Goal: Information Seeking & Learning: Learn about a topic

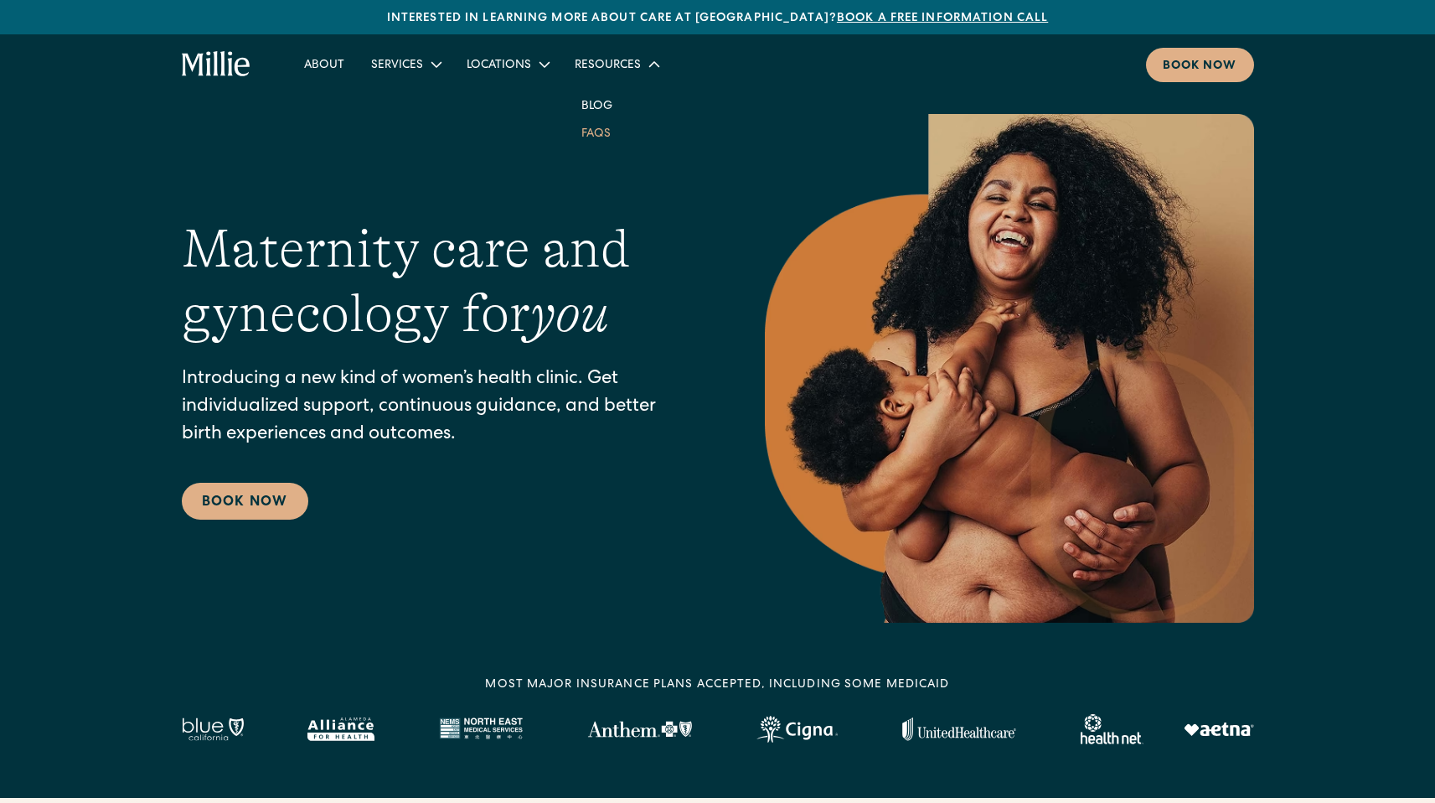
click at [587, 134] on link "FAQs" at bounding box center [596, 133] width 56 height 28
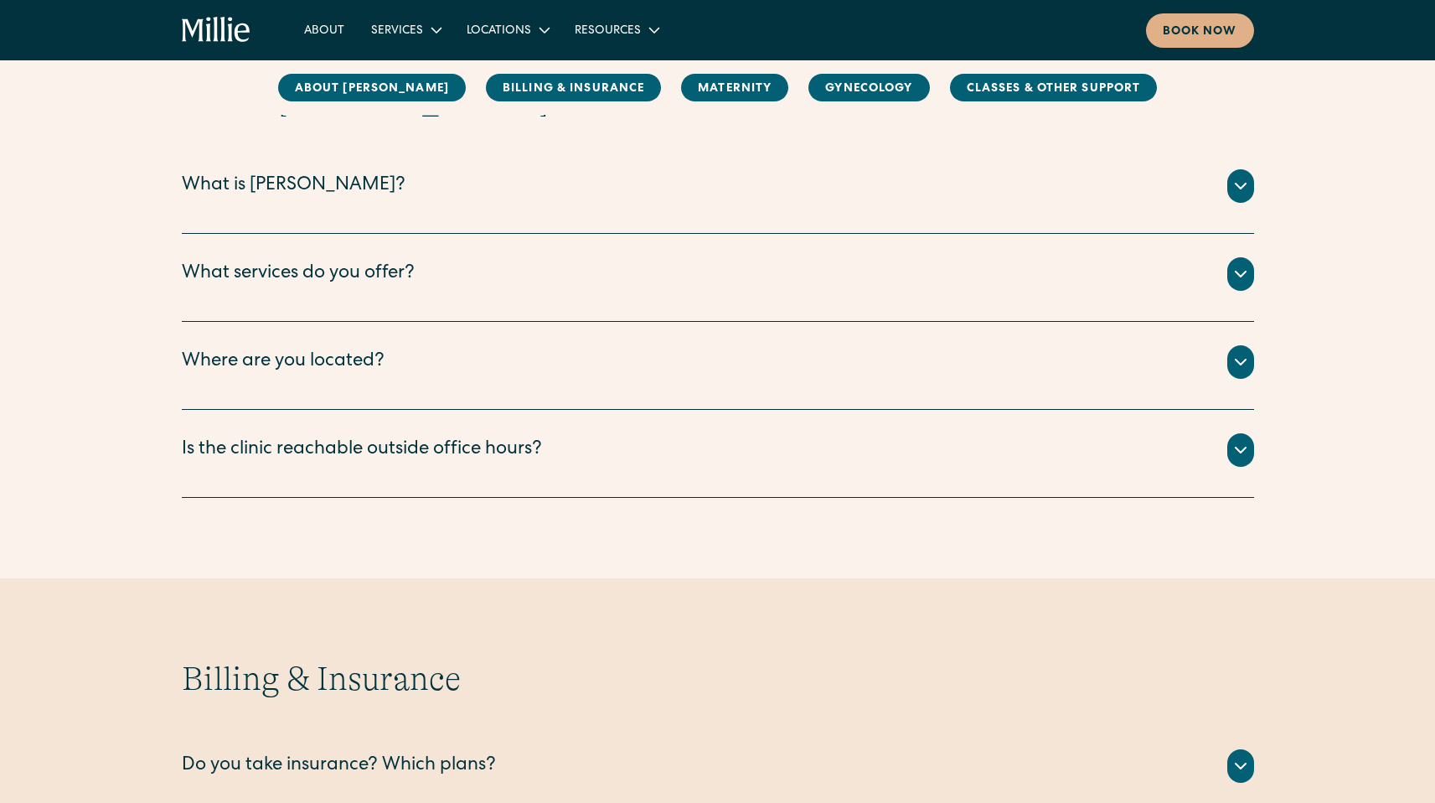
scroll to position [252, 0]
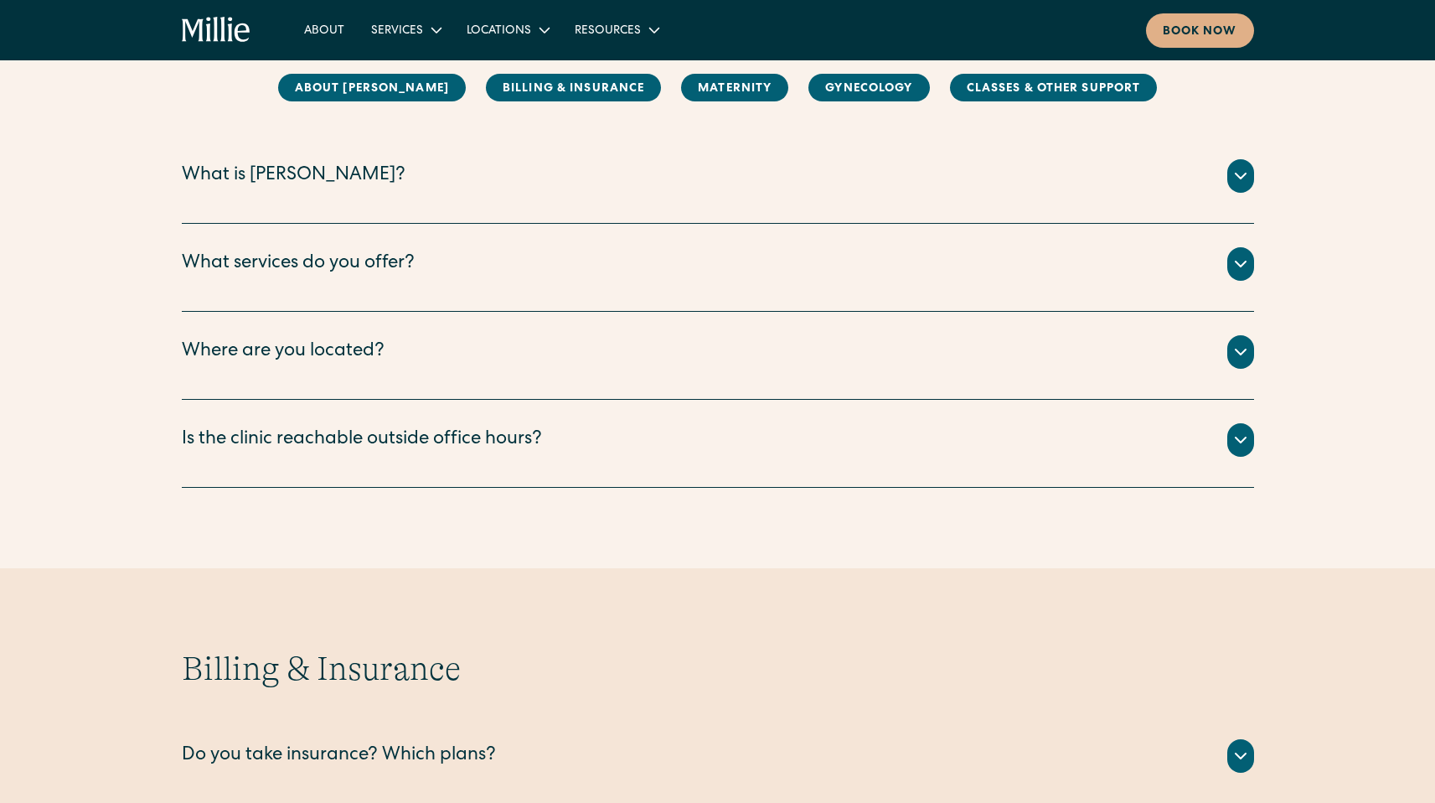
click at [1249, 175] on icon at bounding box center [1241, 176] width 20 height 20
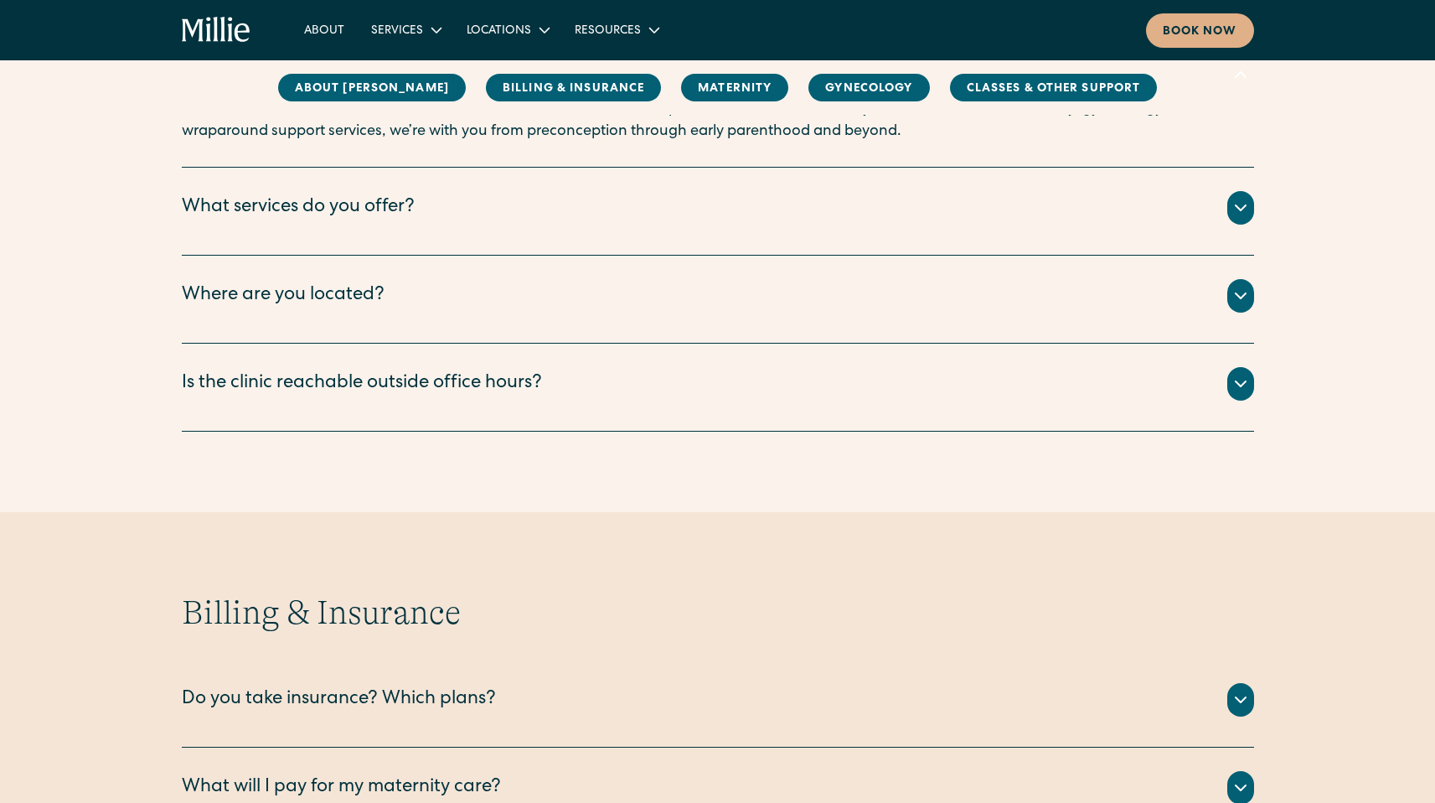
scroll to position [380, 0]
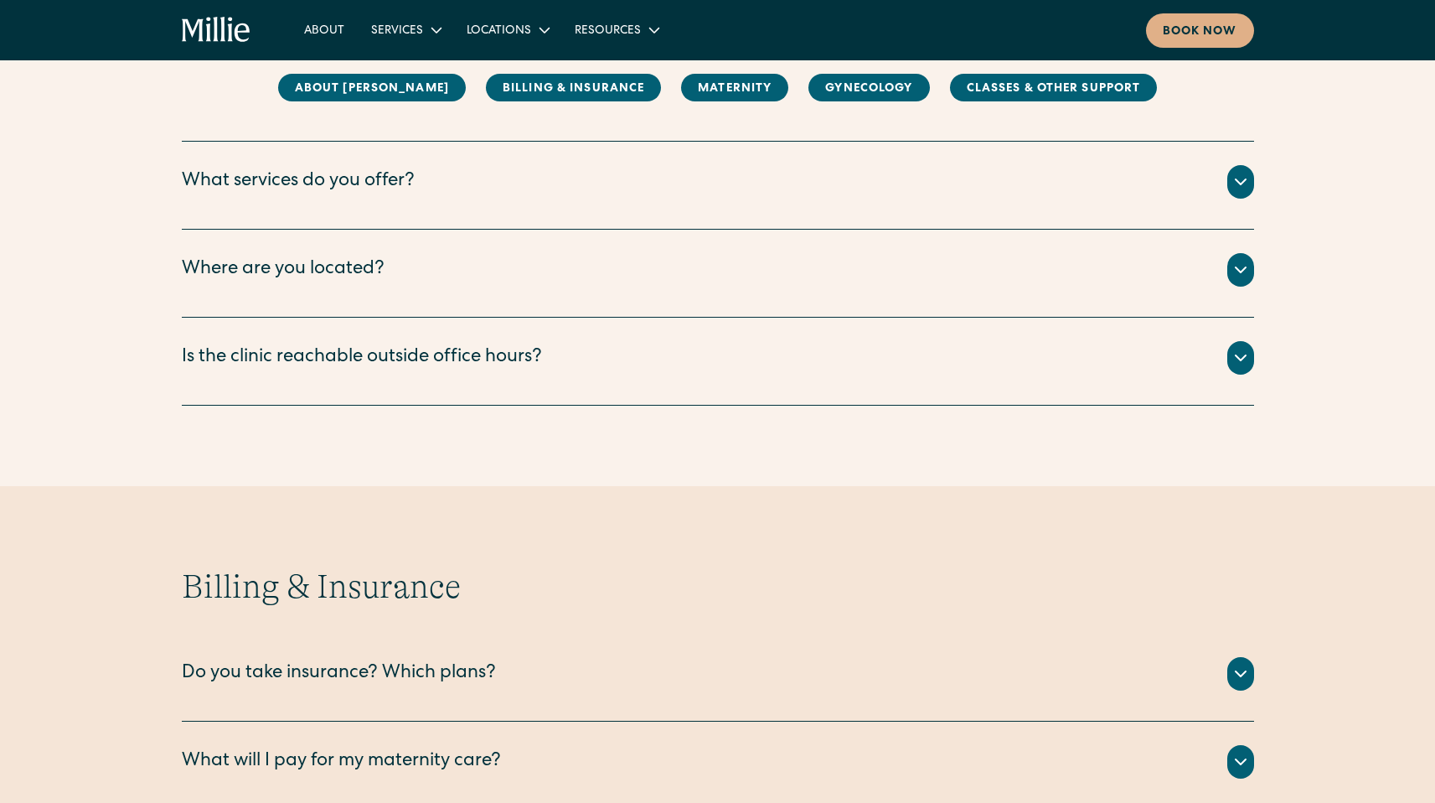
click at [1264, 361] on div "About Millie What is Millie? Millie is a new kind of women’s health clinic that…" at bounding box center [717, 173] width 1435 height 464
click at [1240, 357] on icon at bounding box center [1241, 358] width 20 height 20
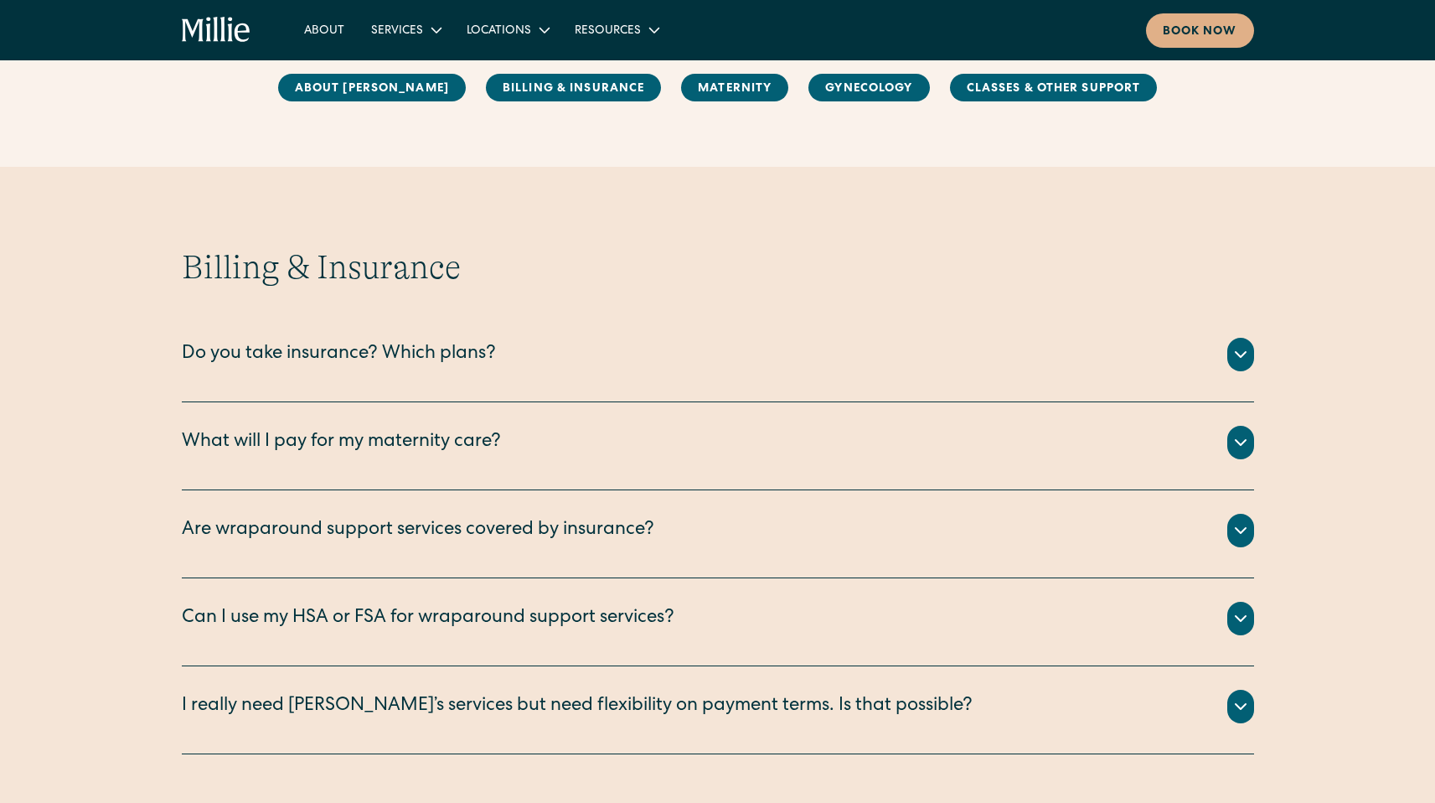
scroll to position [792, 0]
click at [1238, 349] on icon at bounding box center [1241, 352] width 20 height 20
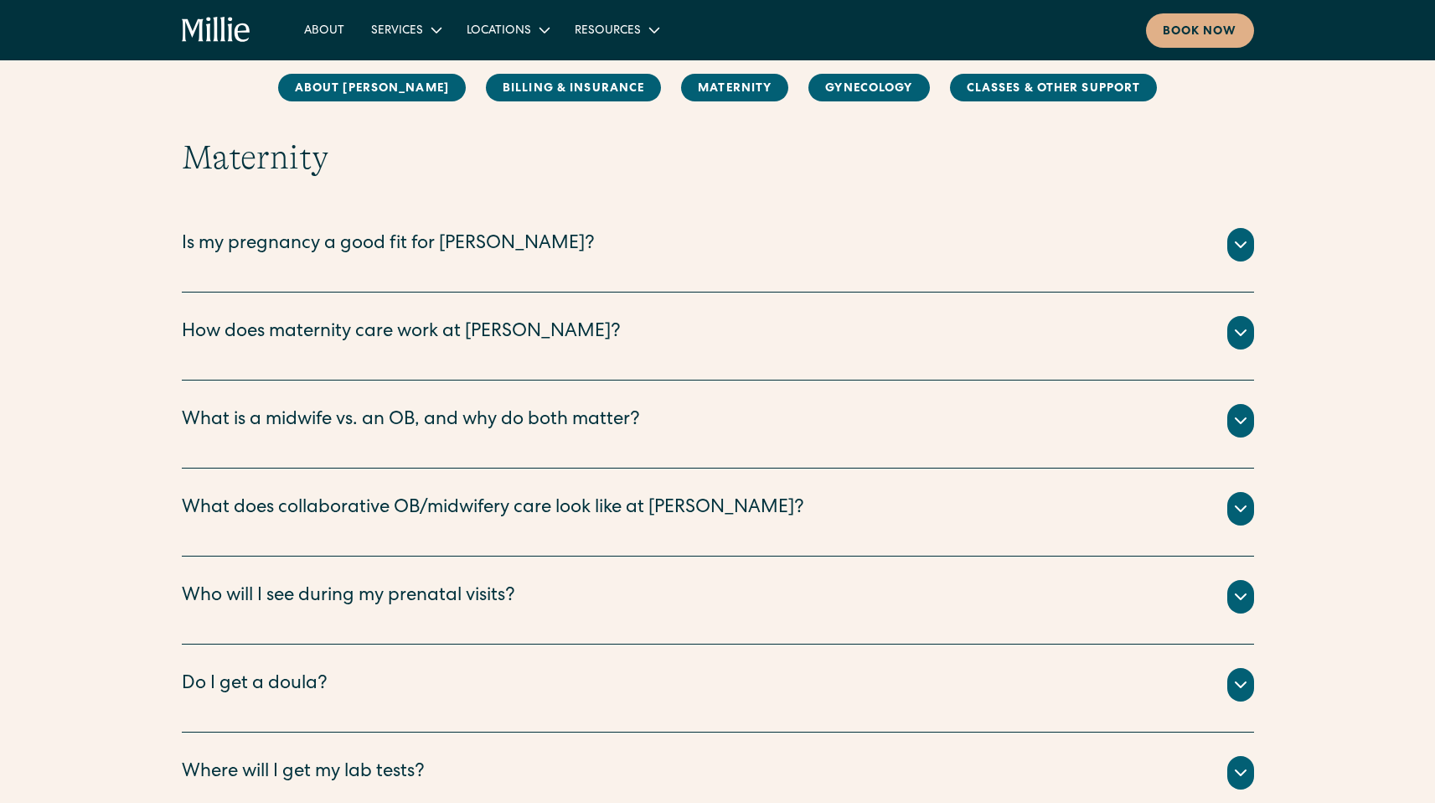
scroll to position [1751, 0]
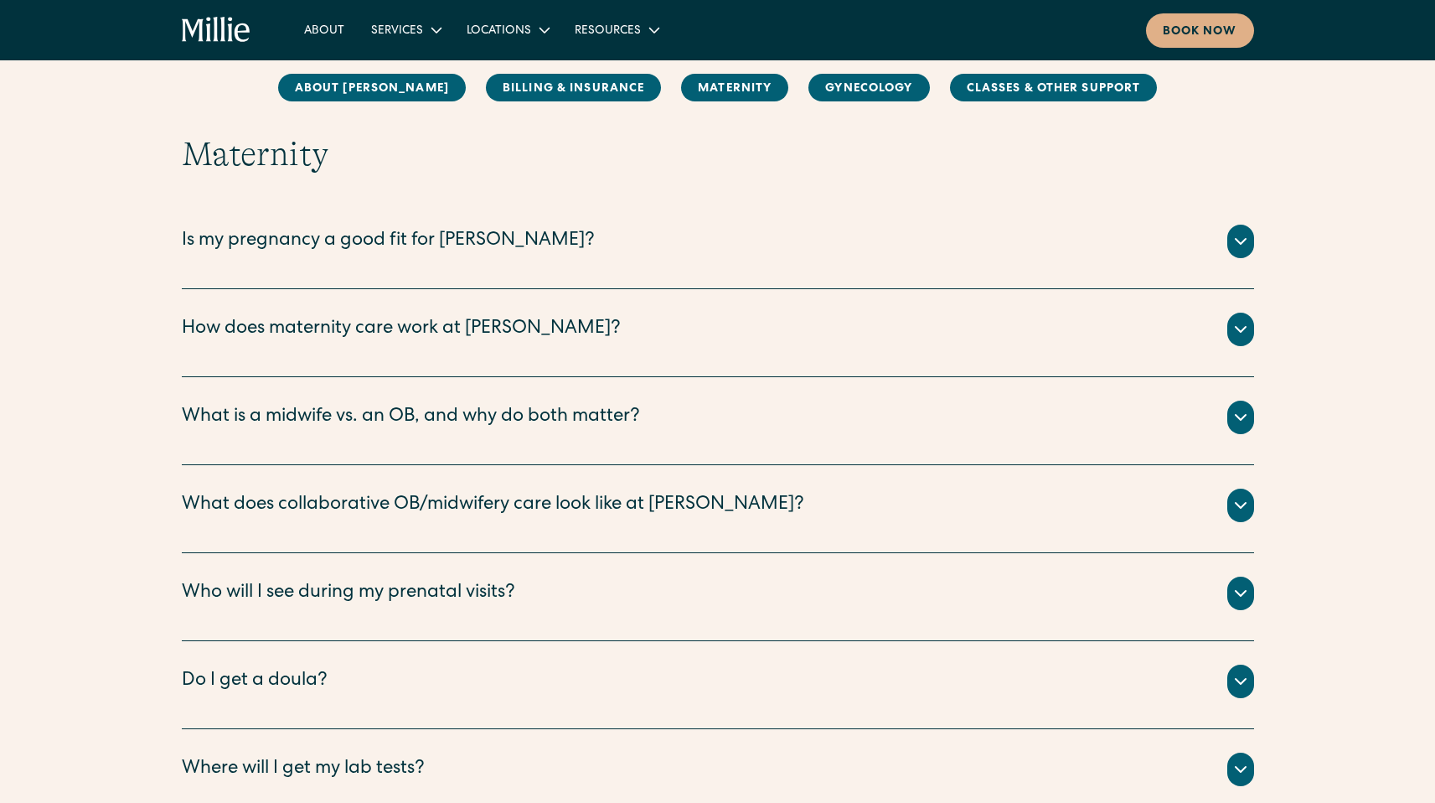
click at [1249, 590] on icon at bounding box center [1241, 593] width 20 height 20
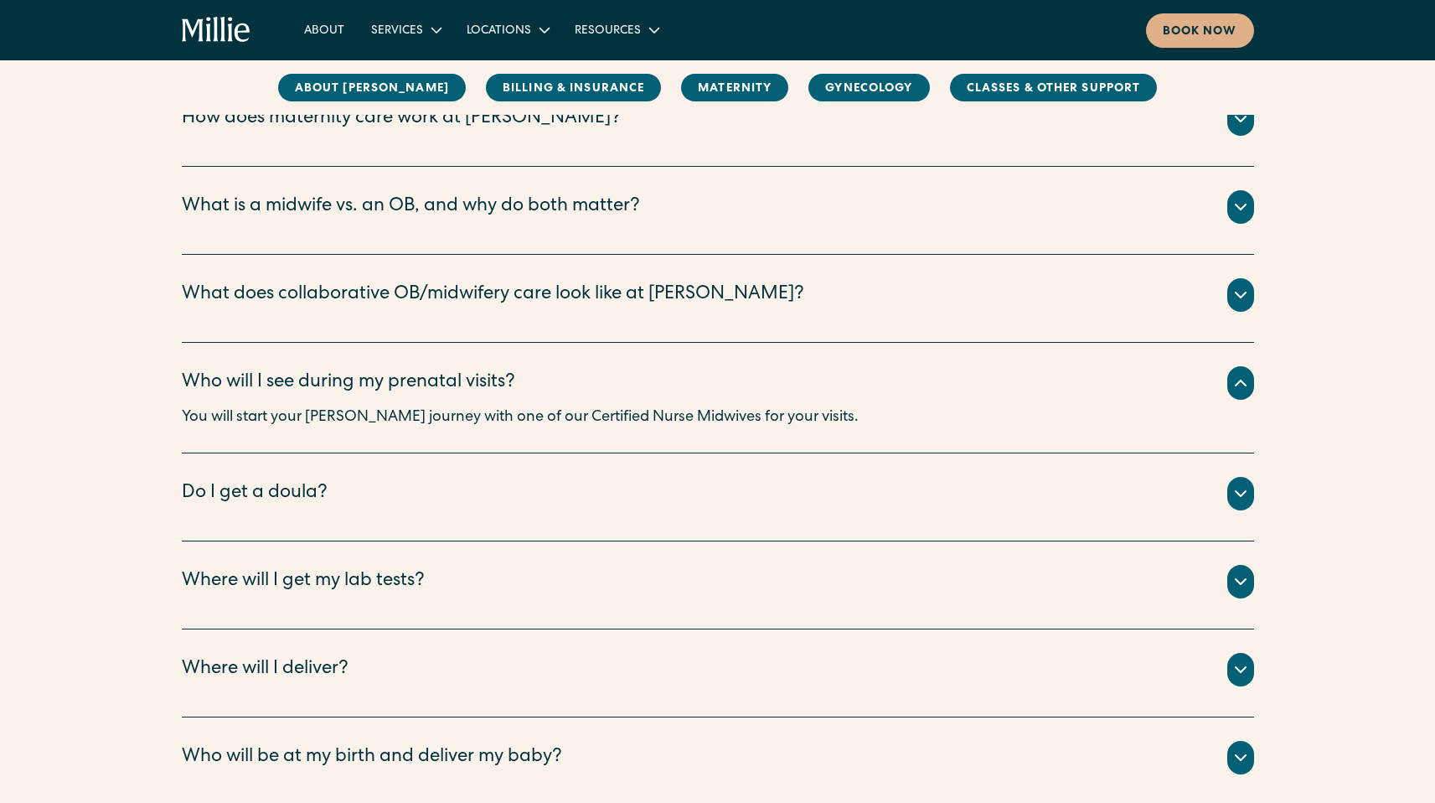
scroll to position [1965, 0]
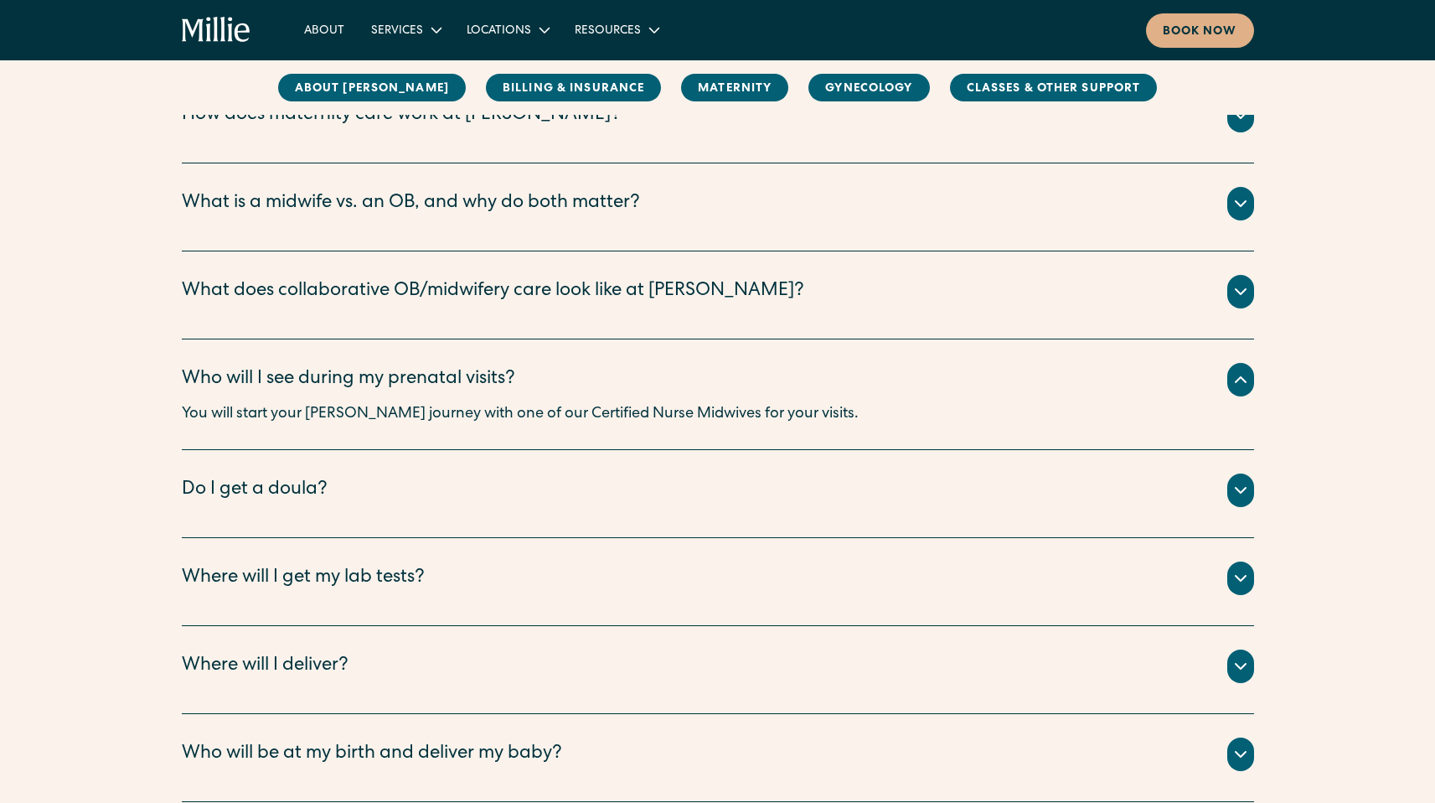
click at [1237, 575] on icon at bounding box center [1241, 578] width 20 height 20
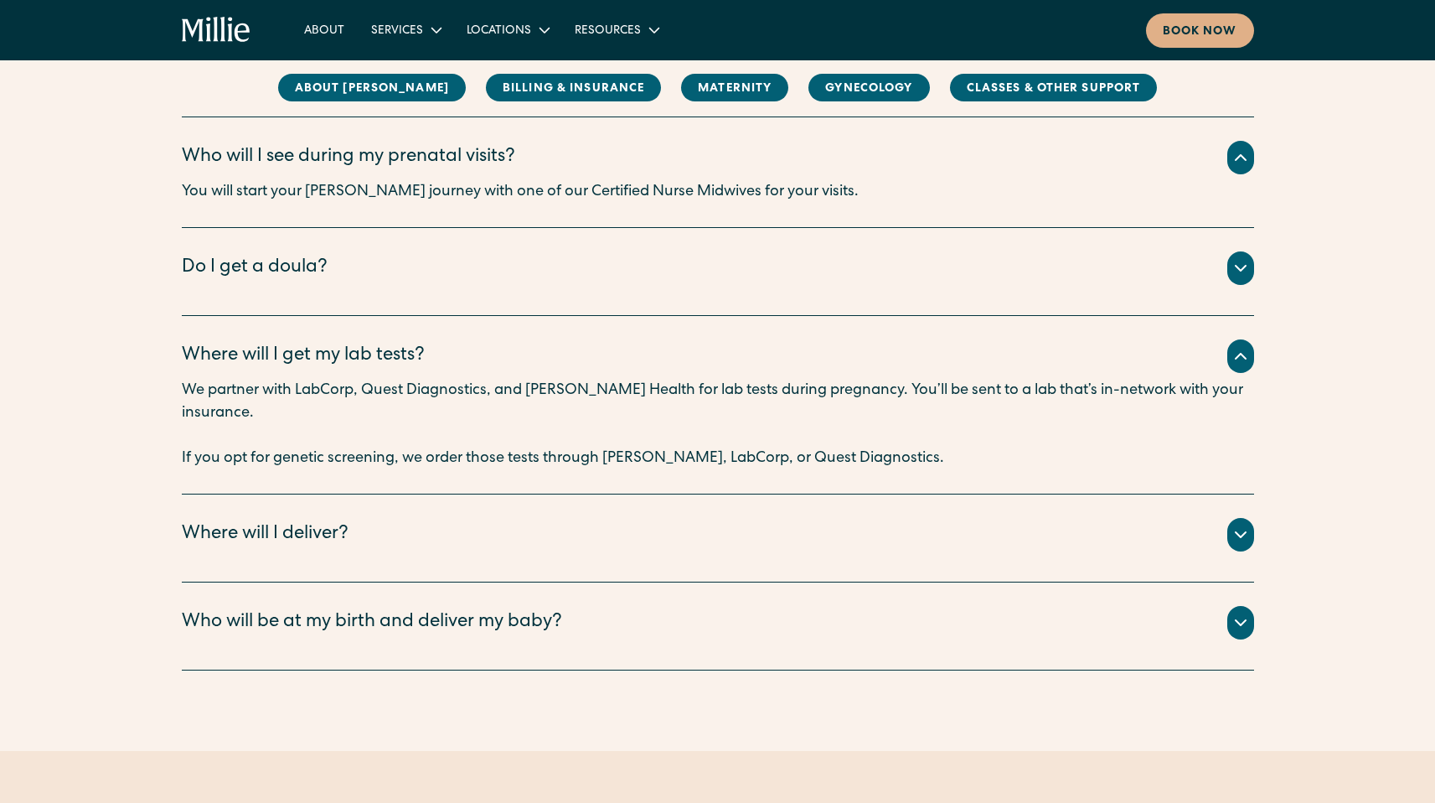
scroll to position [2268, 0]
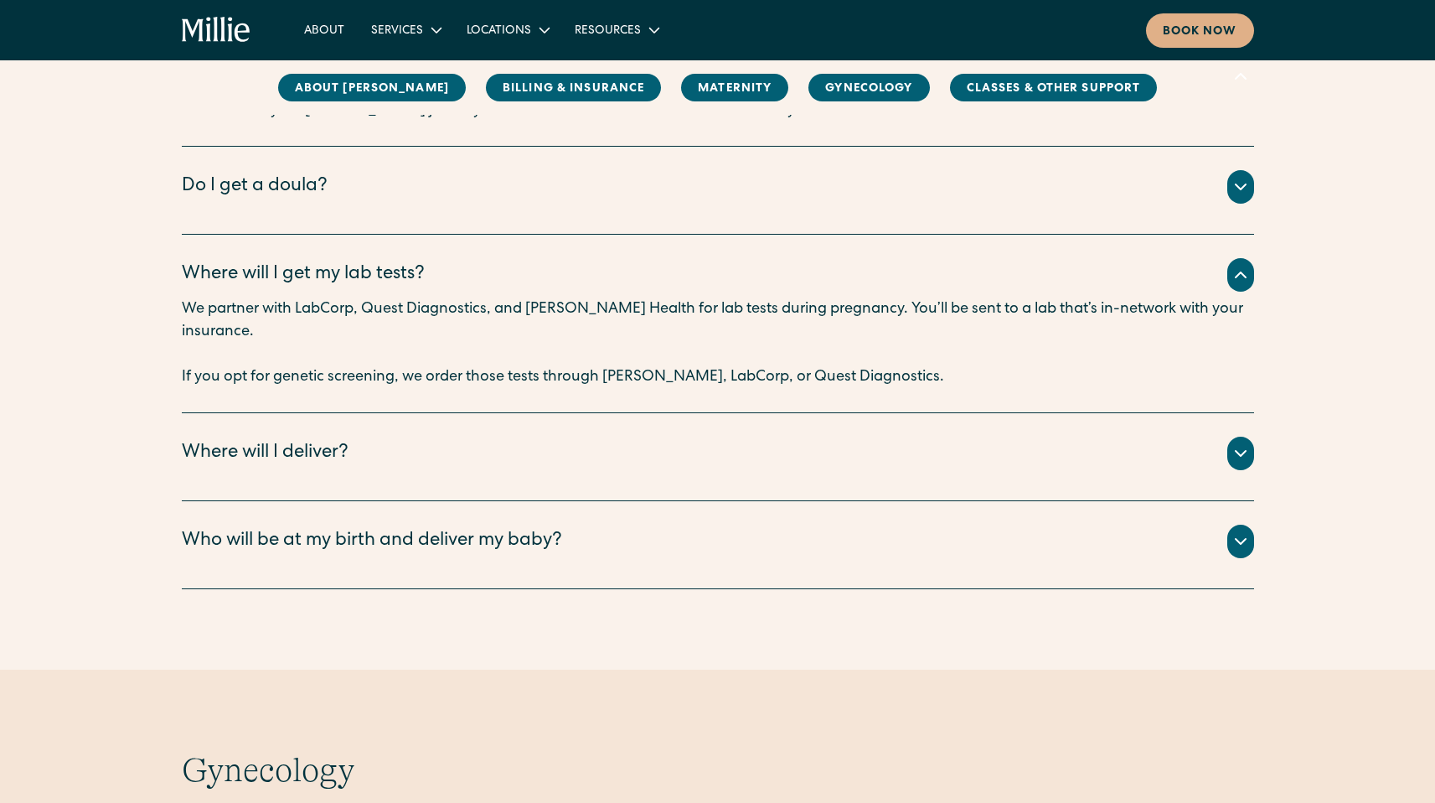
click at [1236, 443] on icon at bounding box center [1241, 453] width 20 height 20
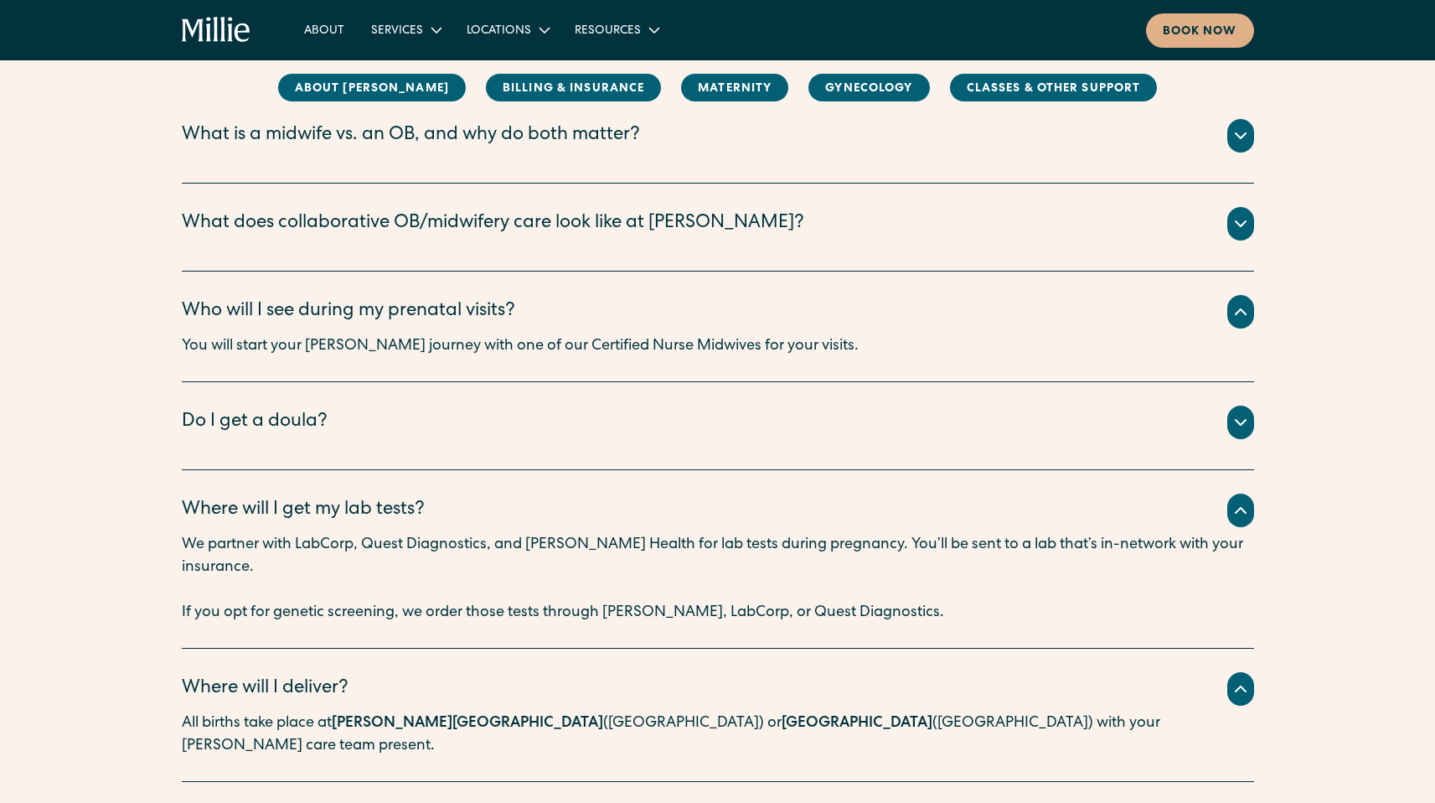
scroll to position [0, 0]
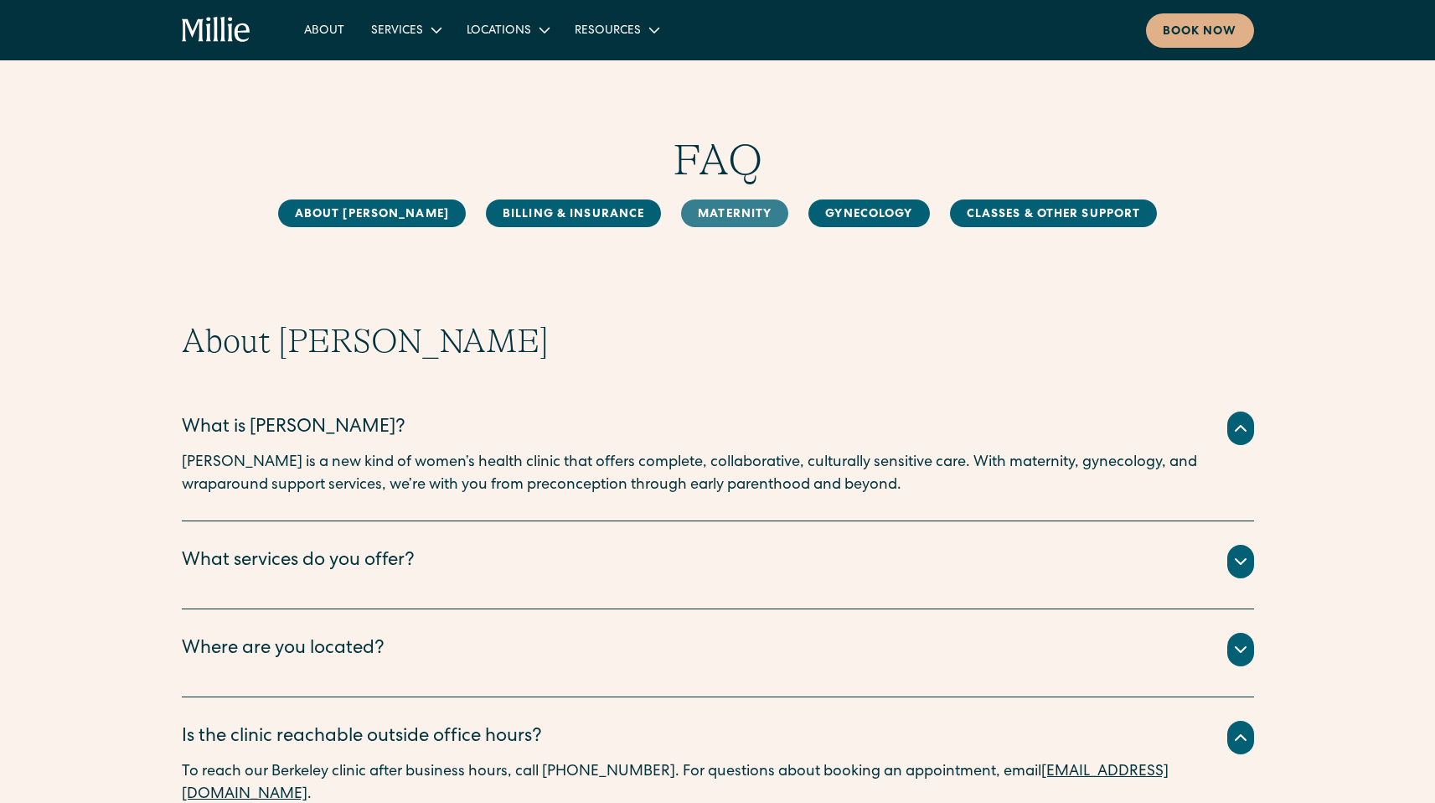
click at [686, 210] on link "MAternity" at bounding box center [734, 213] width 107 height 28
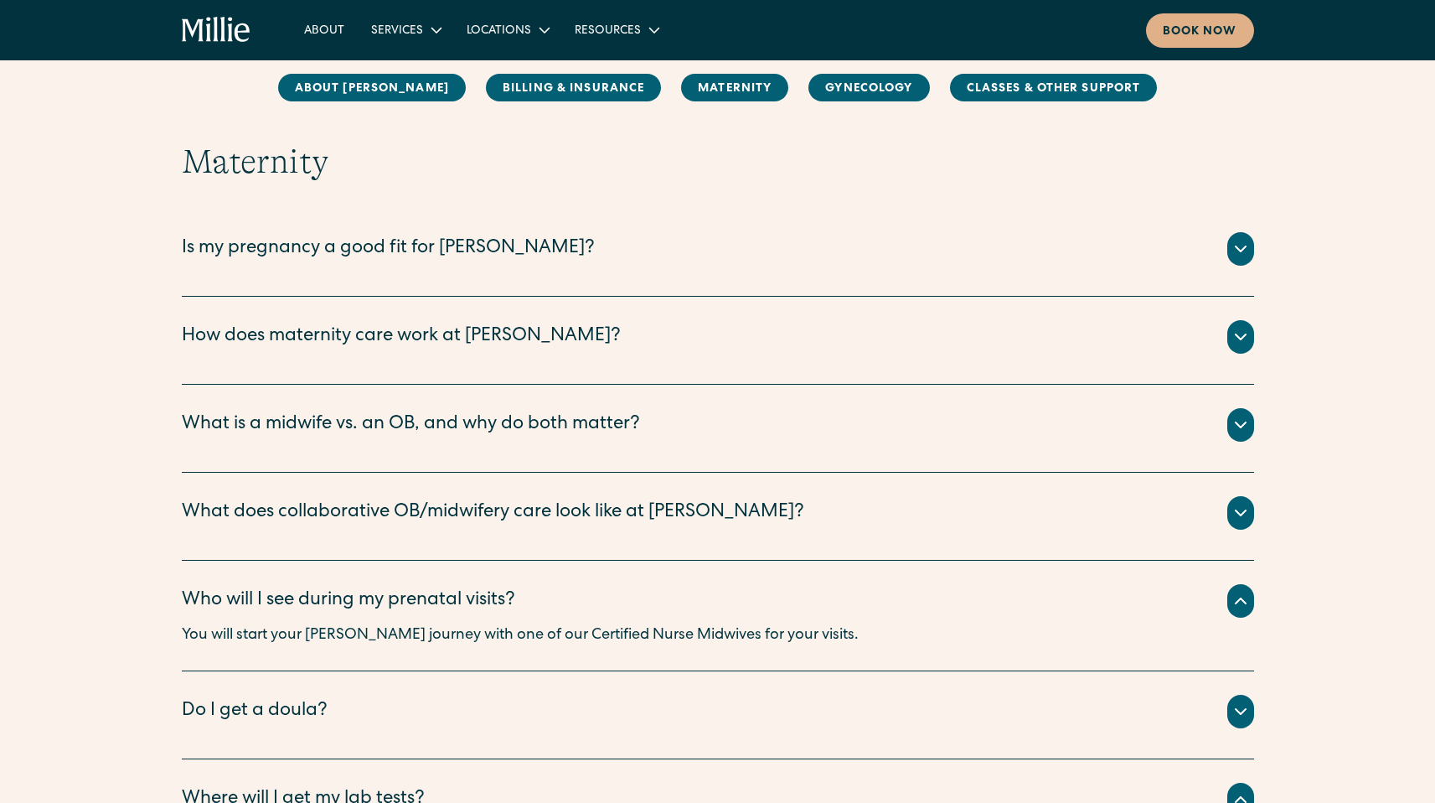
scroll to position [1751, 0]
